Goal: Task Accomplishment & Management: Manage account settings

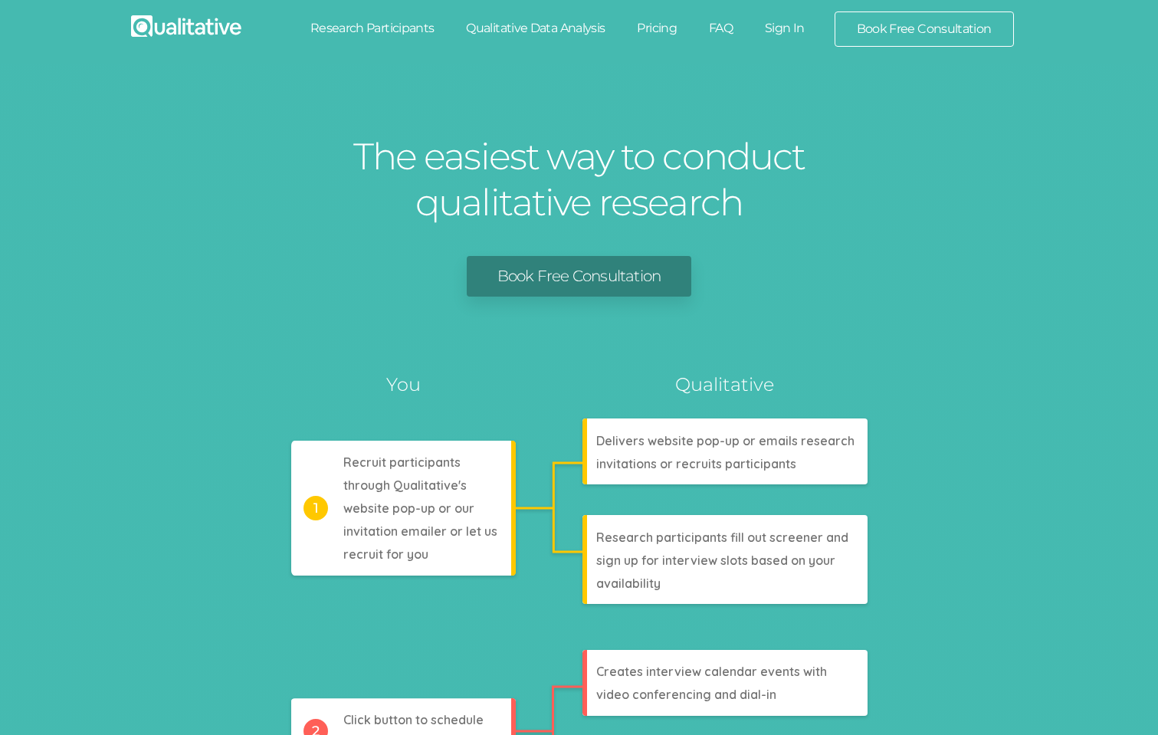
click at [720, 28] on link "FAQ" at bounding box center [721, 28] width 56 height 34
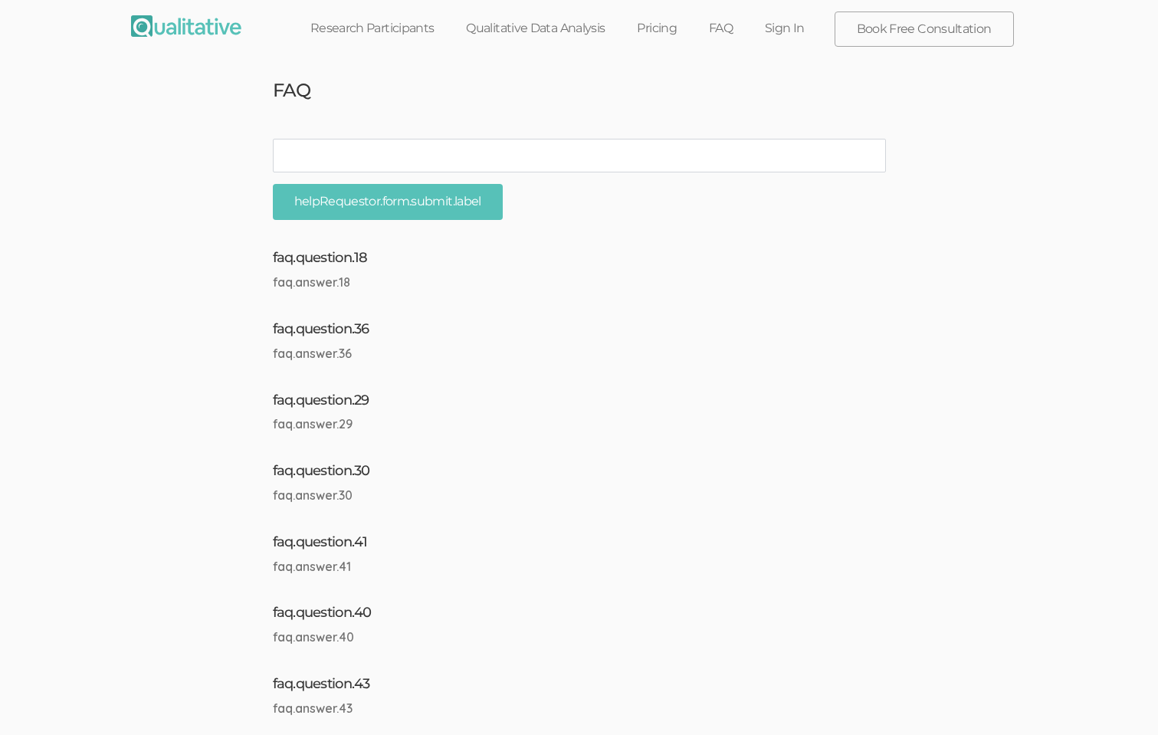
click at [792, 24] on link "Sign In" at bounding box center [785, 28] width 72 height 34
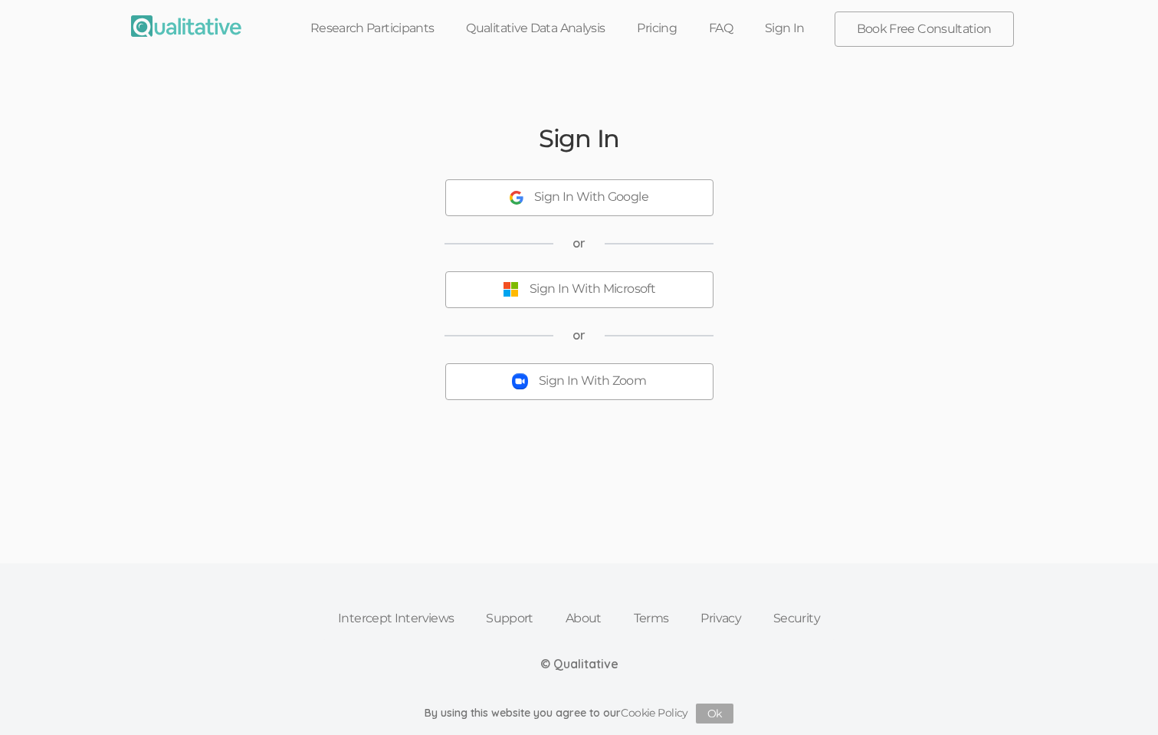
click at [590, 205] on div "Sign In With Google" at bounding box center [591, 198] width 114 height 18
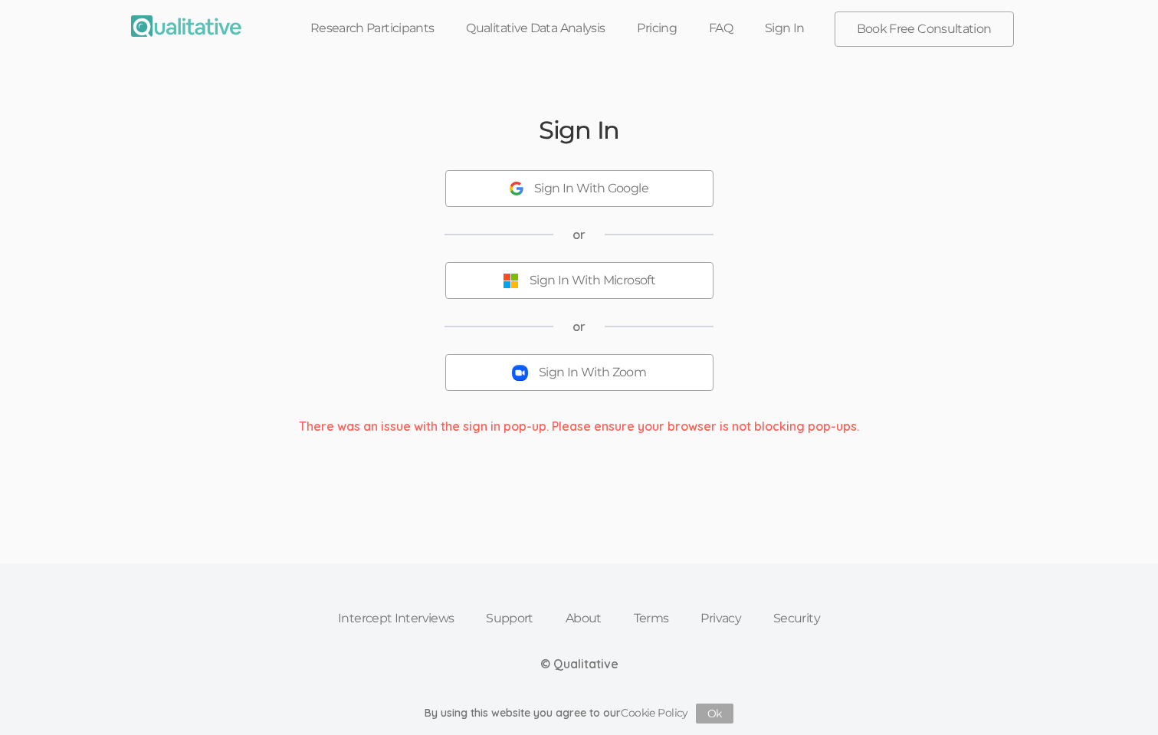
click at [542, 189] on div "Sign In With Google" at bounding box center [591, 189] width 114 height 18
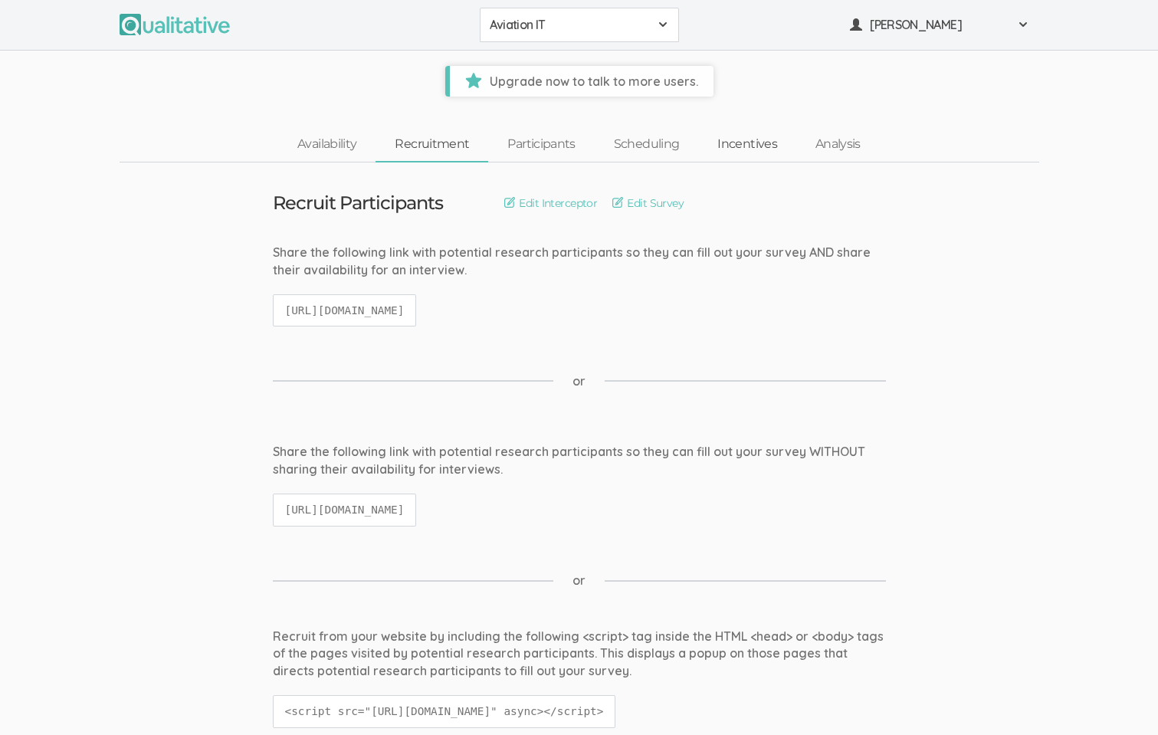
click at [743, 145] on link "Incentives" at bounding box center [747, 144] width 98 height 33
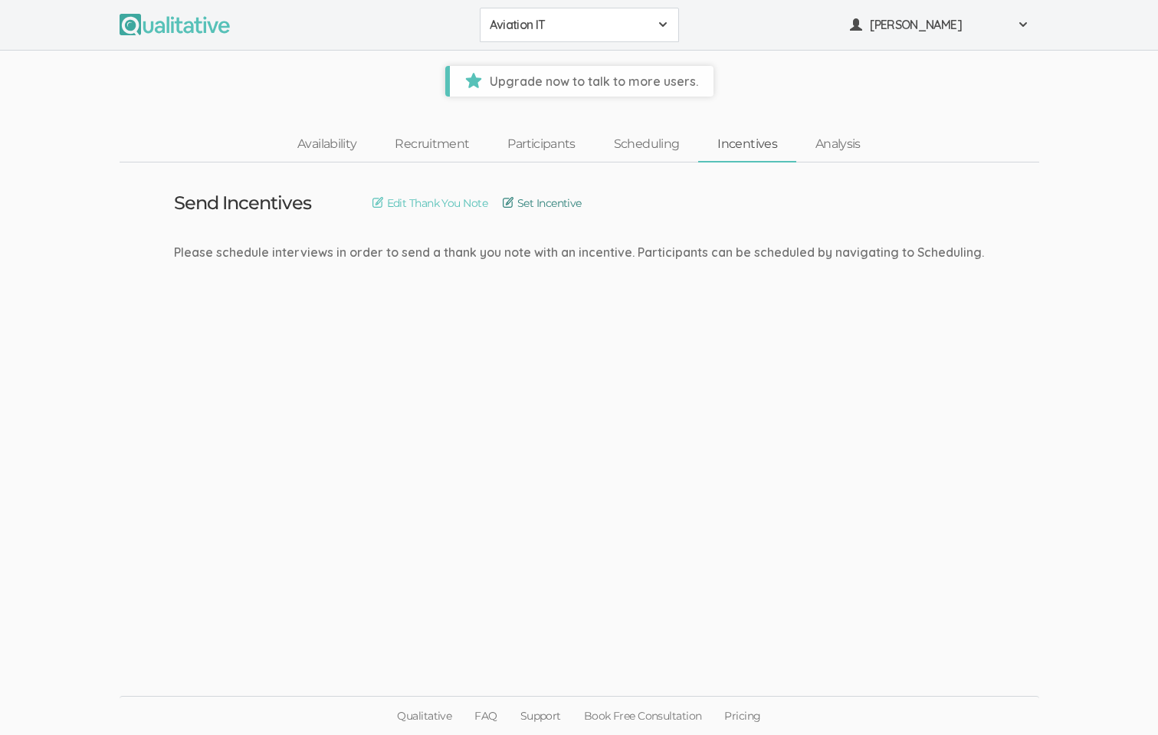
click at [550, 206] on link "Set Incentive" at bounding box center [542, 203] width 79 height 17
